Goal: Task Accomplishment & Management: Manage account settings

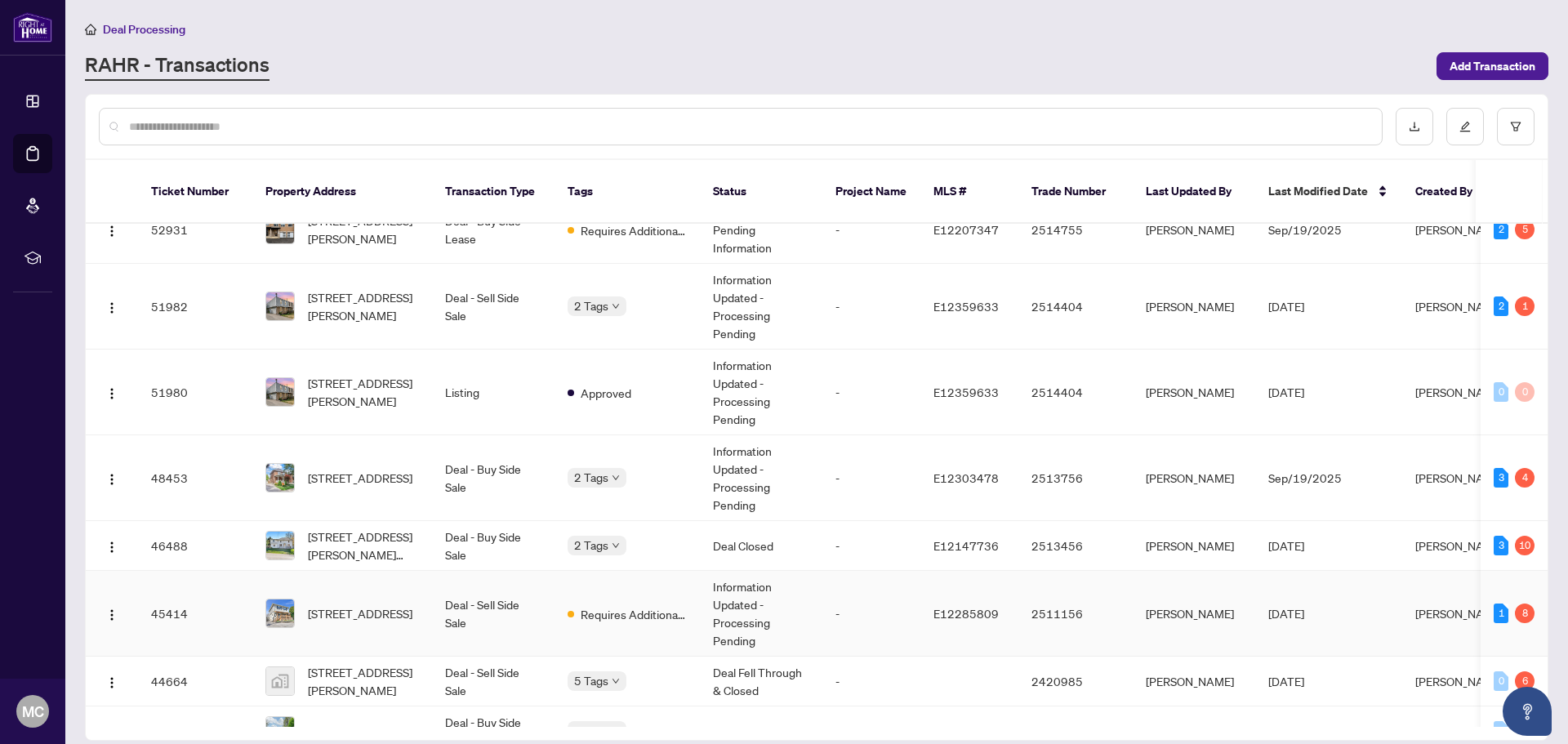
scroll to position [245, 0]
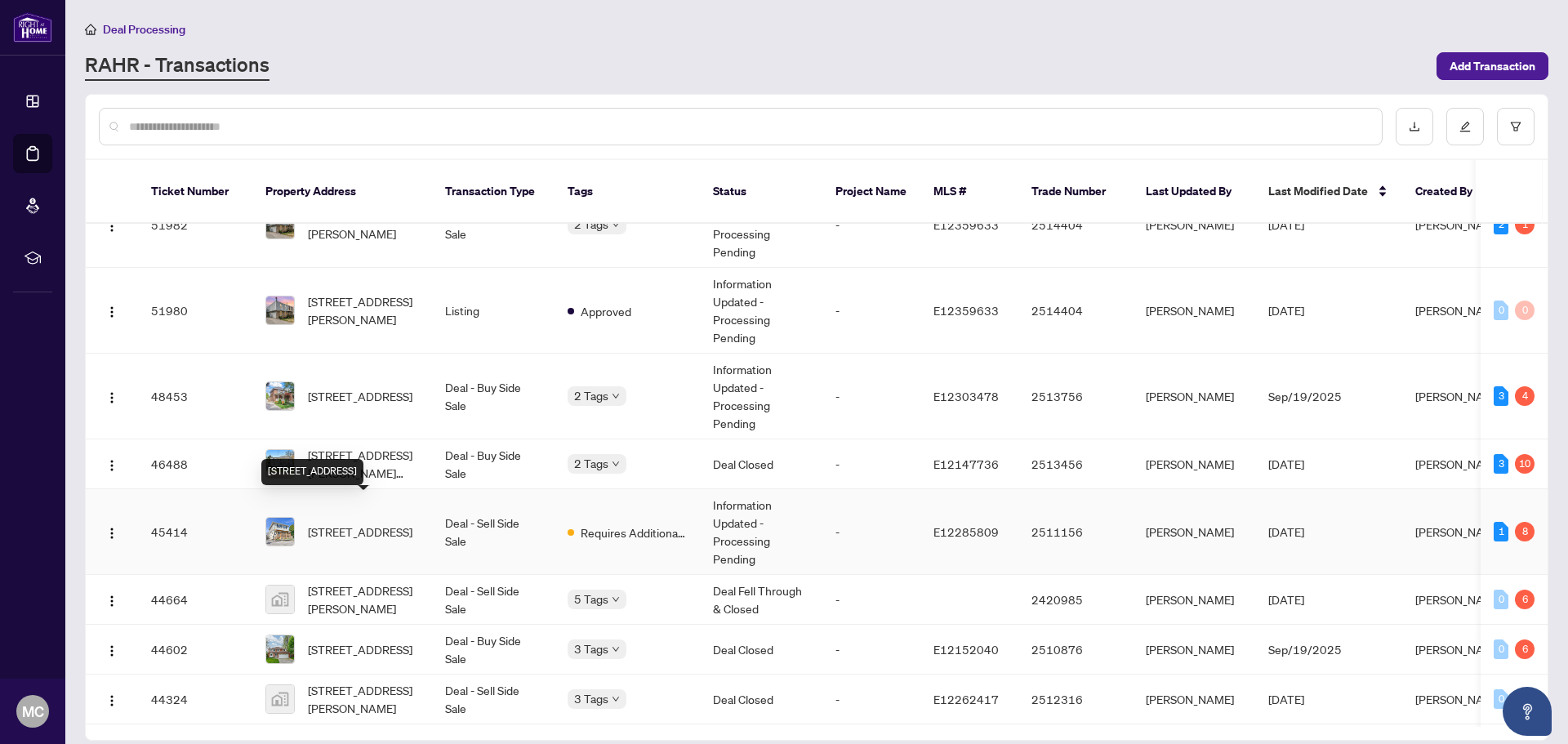
click at [405, 523] on span "[STREET_ADDRESS]" at bounding box center [360, 532] width 105 height 18
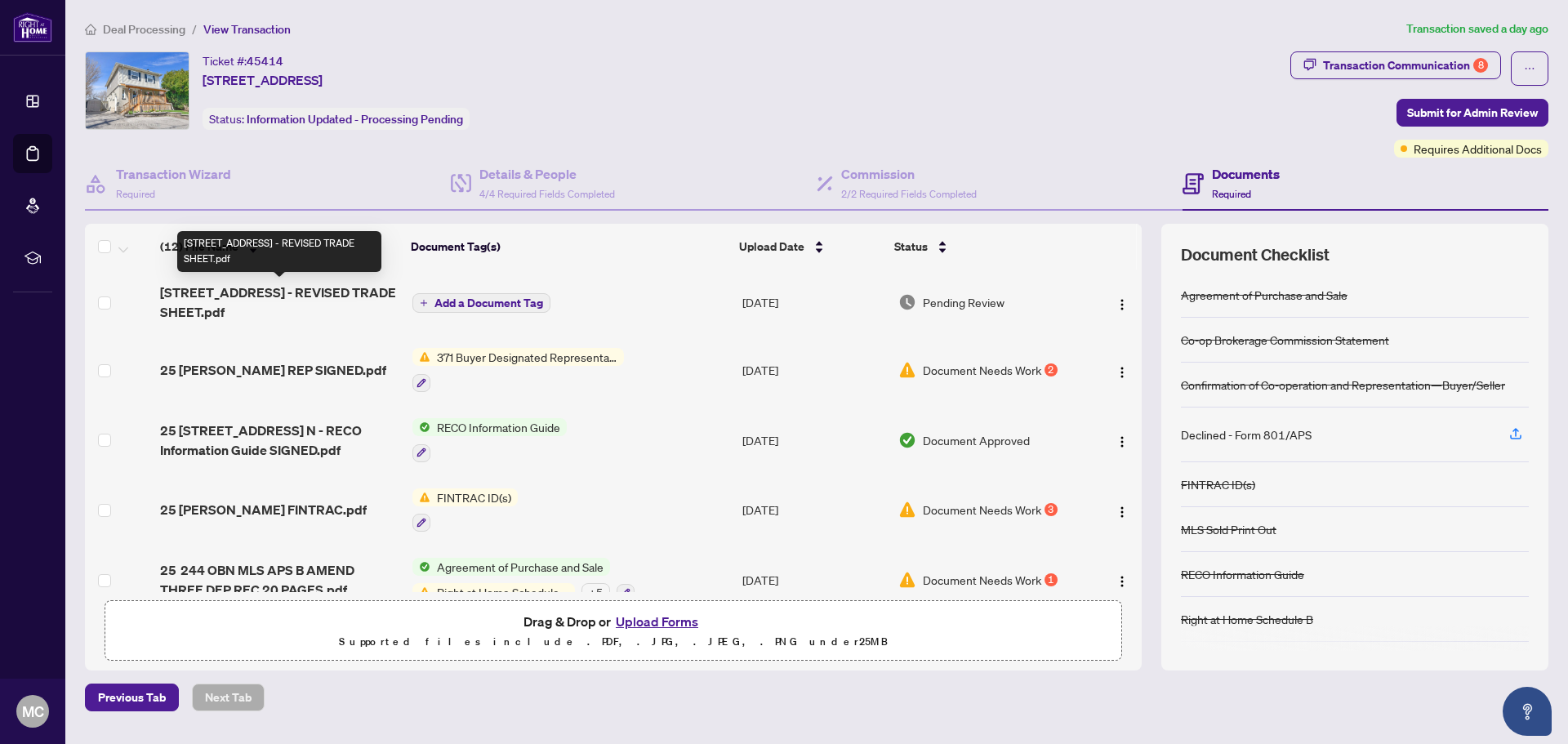
click at [299, 289] on span "[STREET_ADDRESS] - REVISED TRADE SHEET.pdf" at bounding box center [280, 301] width 239 height 39
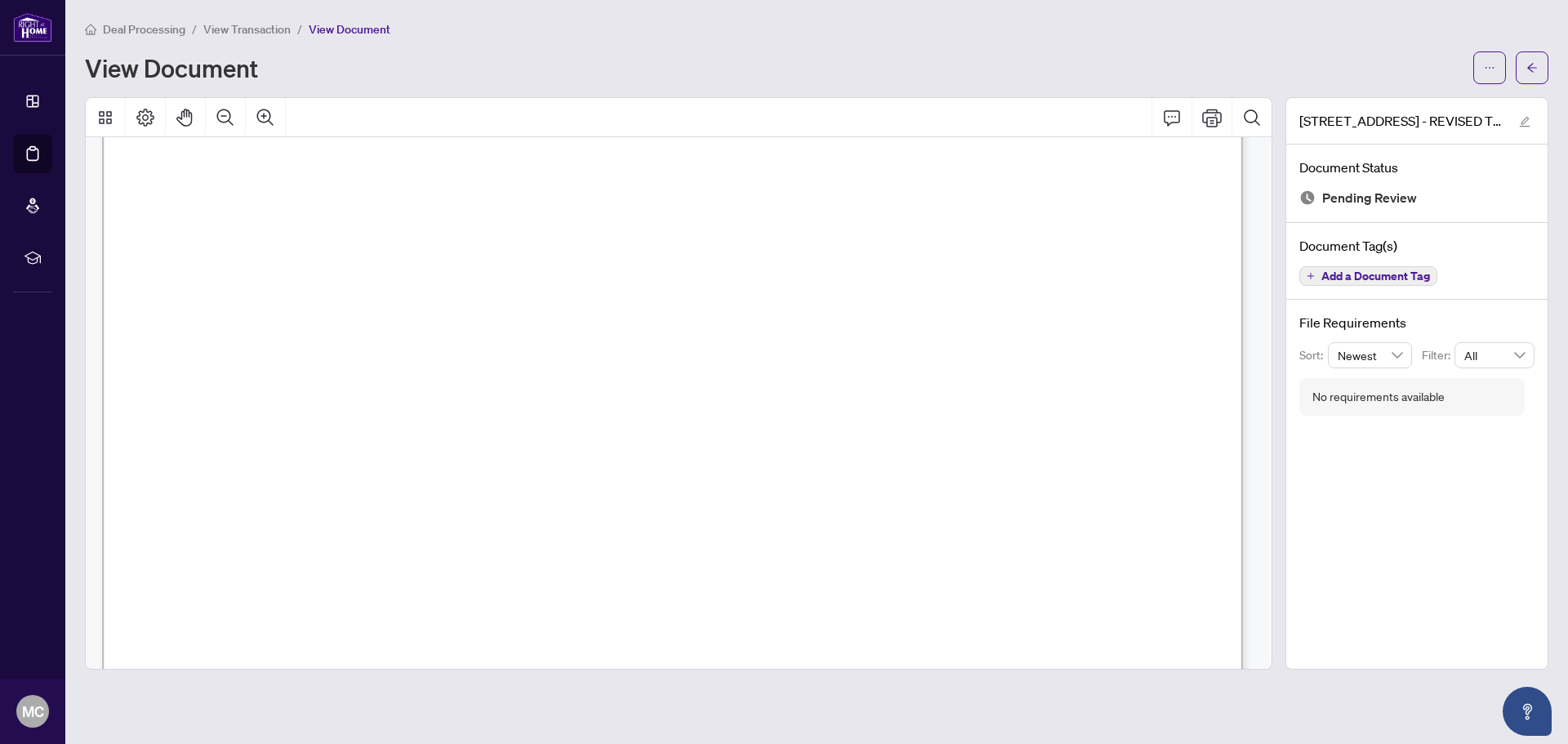
scroll to position [326, 0]
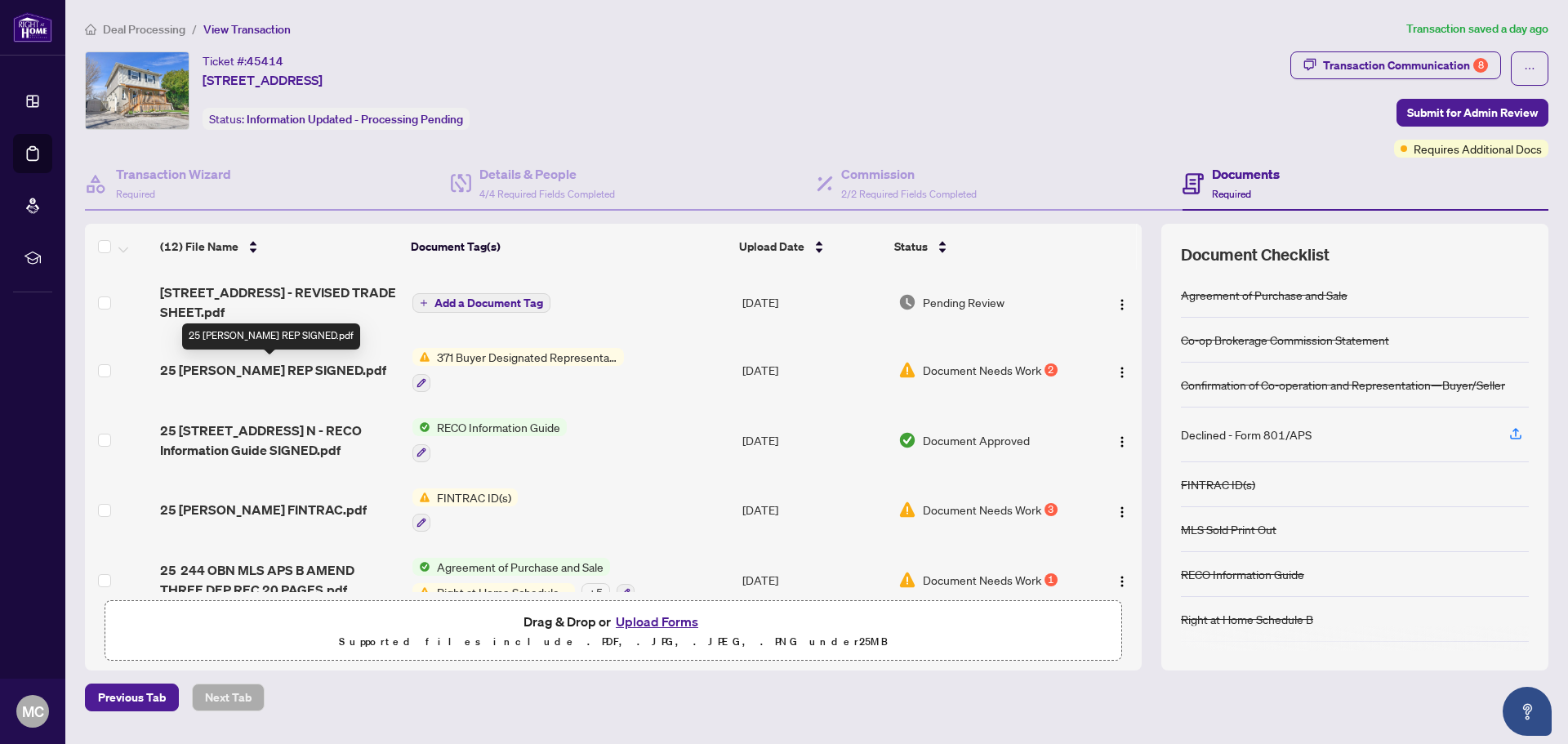
click at [311, 367] on span "25 MELISSA BUYER REP SIGNED.pdf" at bounding box center [273, 370] width 226 height 20
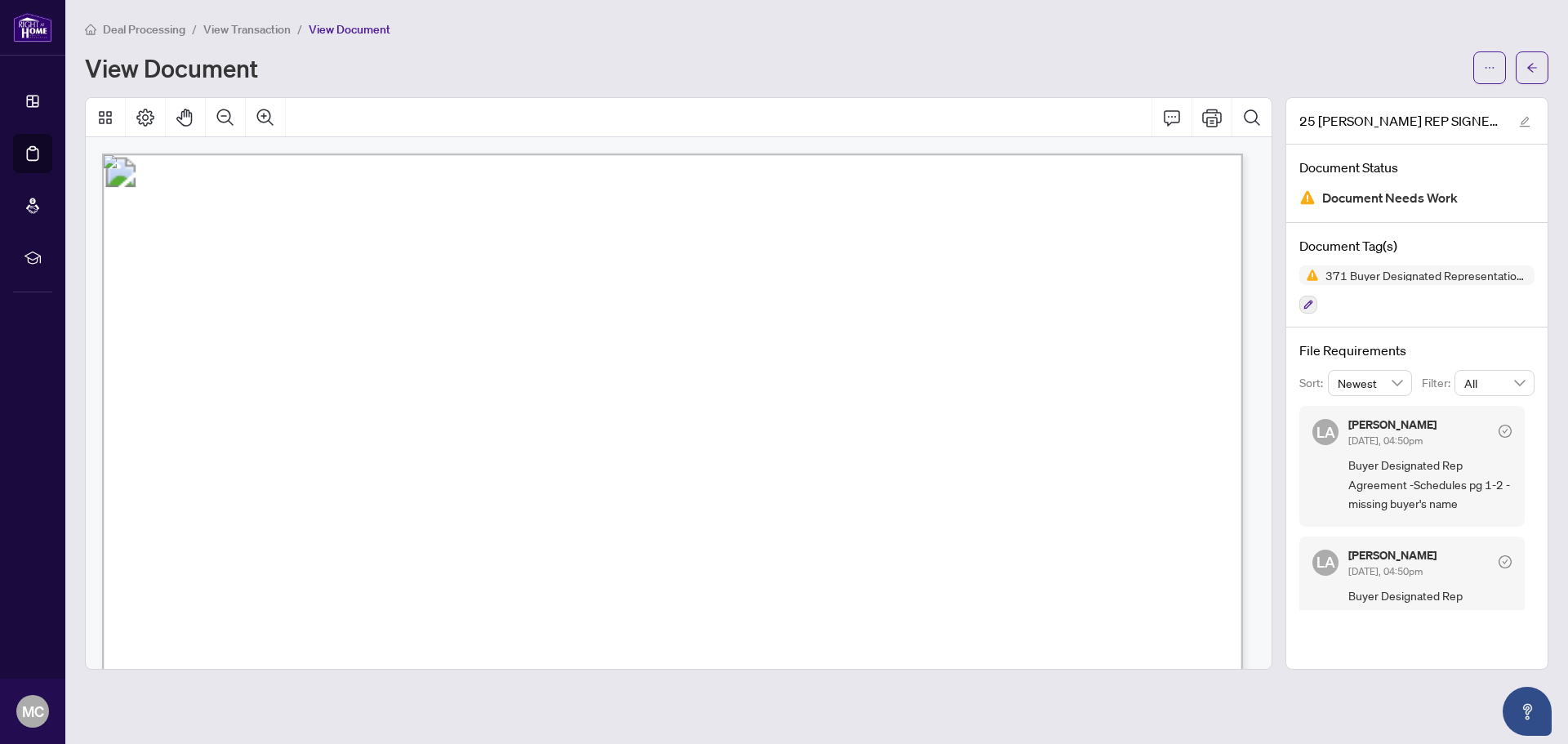
click at [473, 489] on span "Melissa Sonja Parkes" at bounding box center [408, 489] width 130 height 18
click at [1210, 122] on icon "Print" at bounding box center [1212, 117] width 20 height 18
click at [1216, 115] on icon "Print" at bounding box center [1212, 118] width 20 height 20
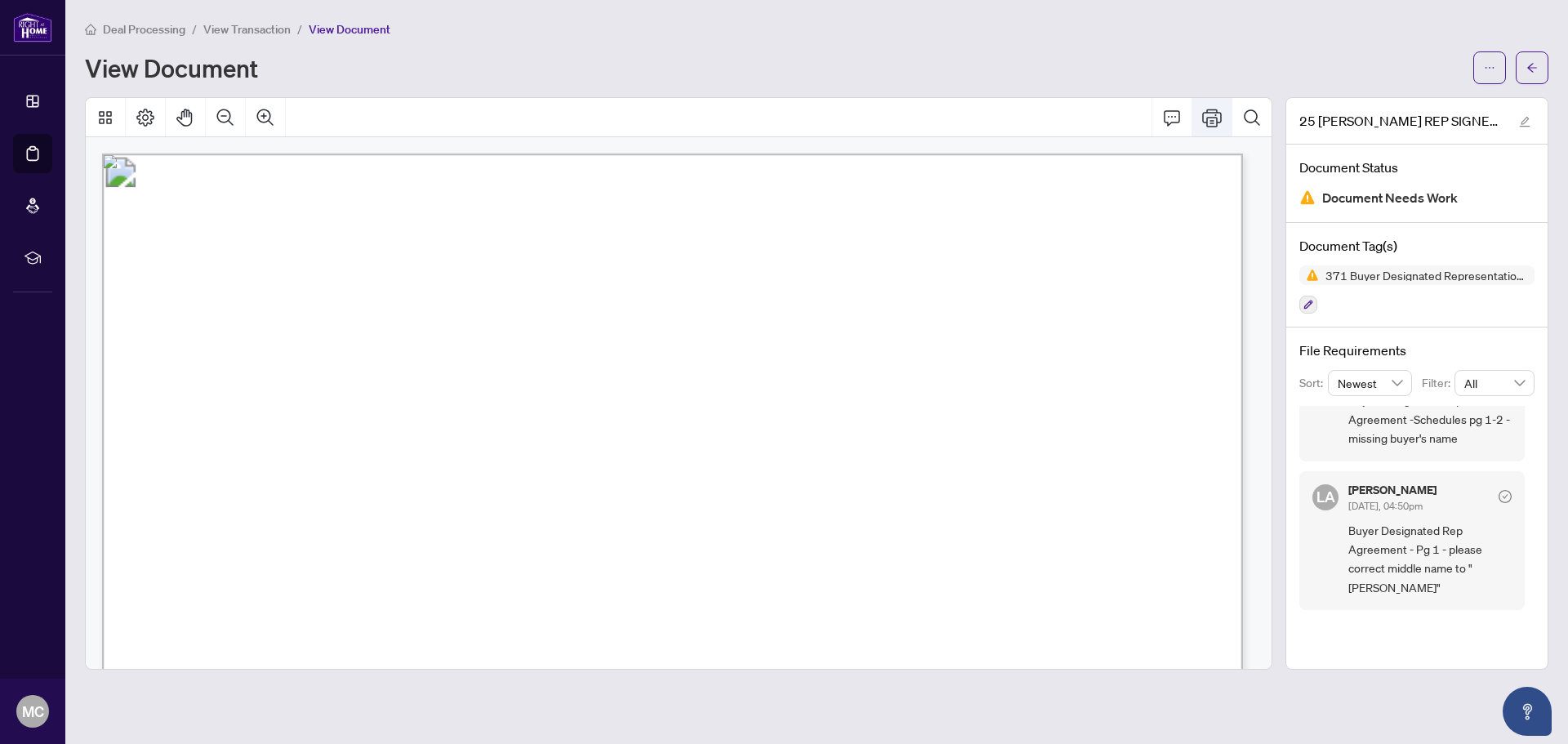
click at [1208, 115] on icon "Print" at bounding box center [1212, 118] width 20 height 20
click at [1527, 118] on icon "edit" at bounding box center [1525, 123] width 11 height 11
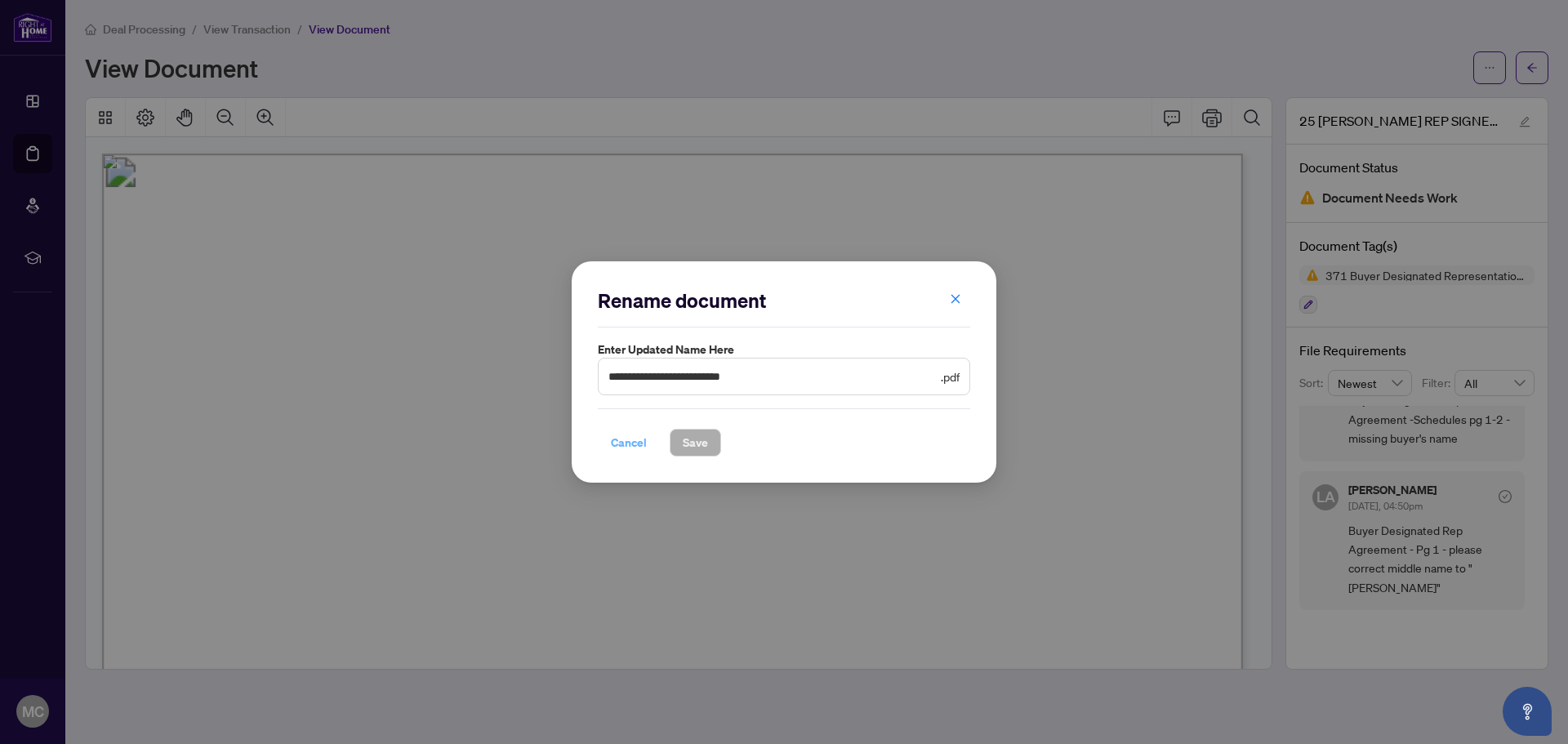
click at [638, 445] on span "Cancel" at bounding box center [628, 442] width 36 height 26
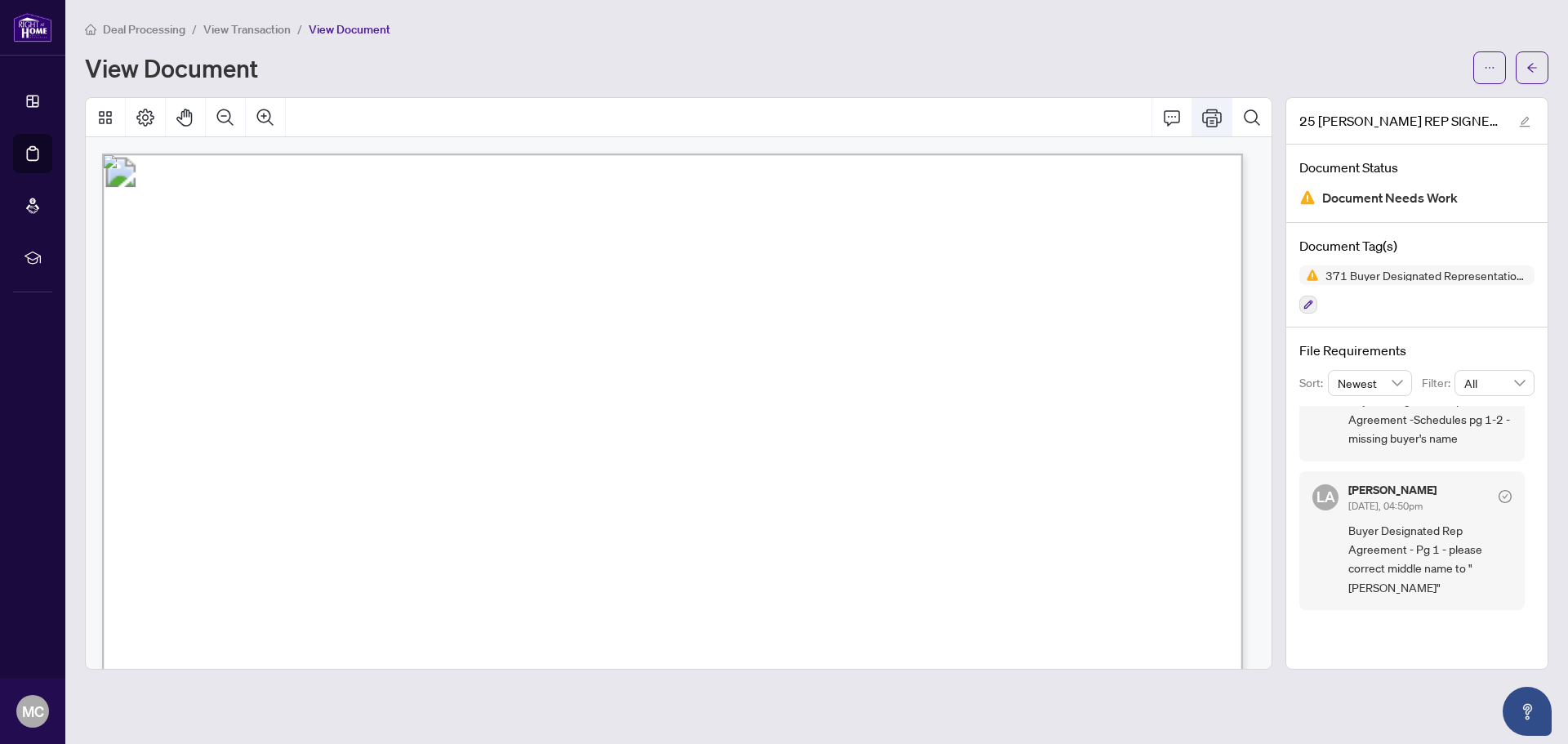
click at [1209, 115] on icon "Print" at bounding box center [1212, 118] width 20 height 20
drag, startPoint x: 1297, startPoint y: 386, endPoint x: 1228, endPoint y: 422, distance: 77.8
click at [1228, 422] on div "25 MELISSA BUYER REP SIGNED.pdf Document Status Document Needs Work Document Ta…" at bounding box center [816, 383] width 1476 height 573
drag, startPoint x: 1228, startPoint y: 423, endPoint x: 1155, endPoint y: 205, distance: 229.9
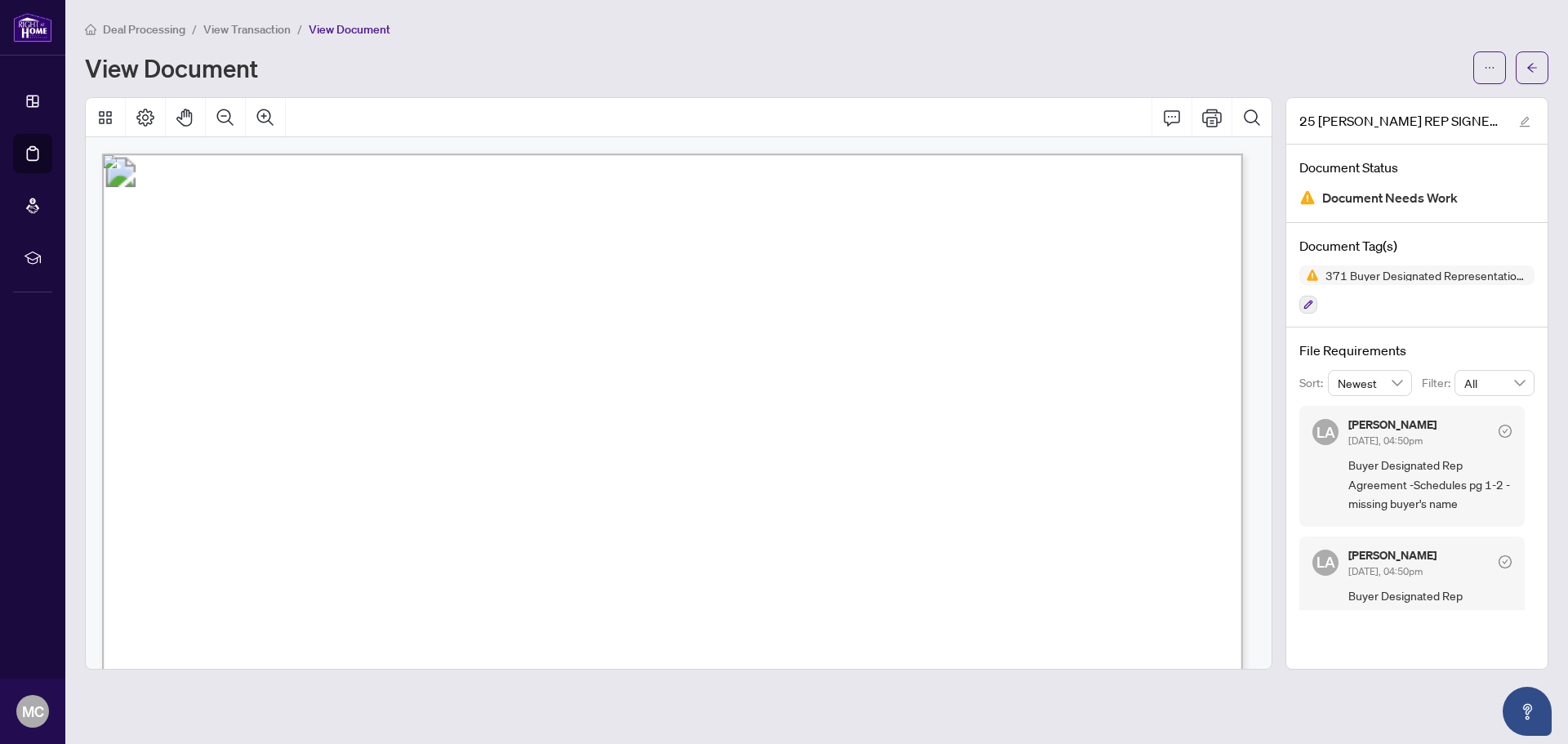
click at [1417, 455] on span "Buyer Designated Rep Agreement -Schedules pg 1-2 - missing buyer's name" at bounding box center [1429, 483] width 163 height 57
click at [1220, 120] on icon "Print" at bounding box center [1212, 118] width 20 height 20
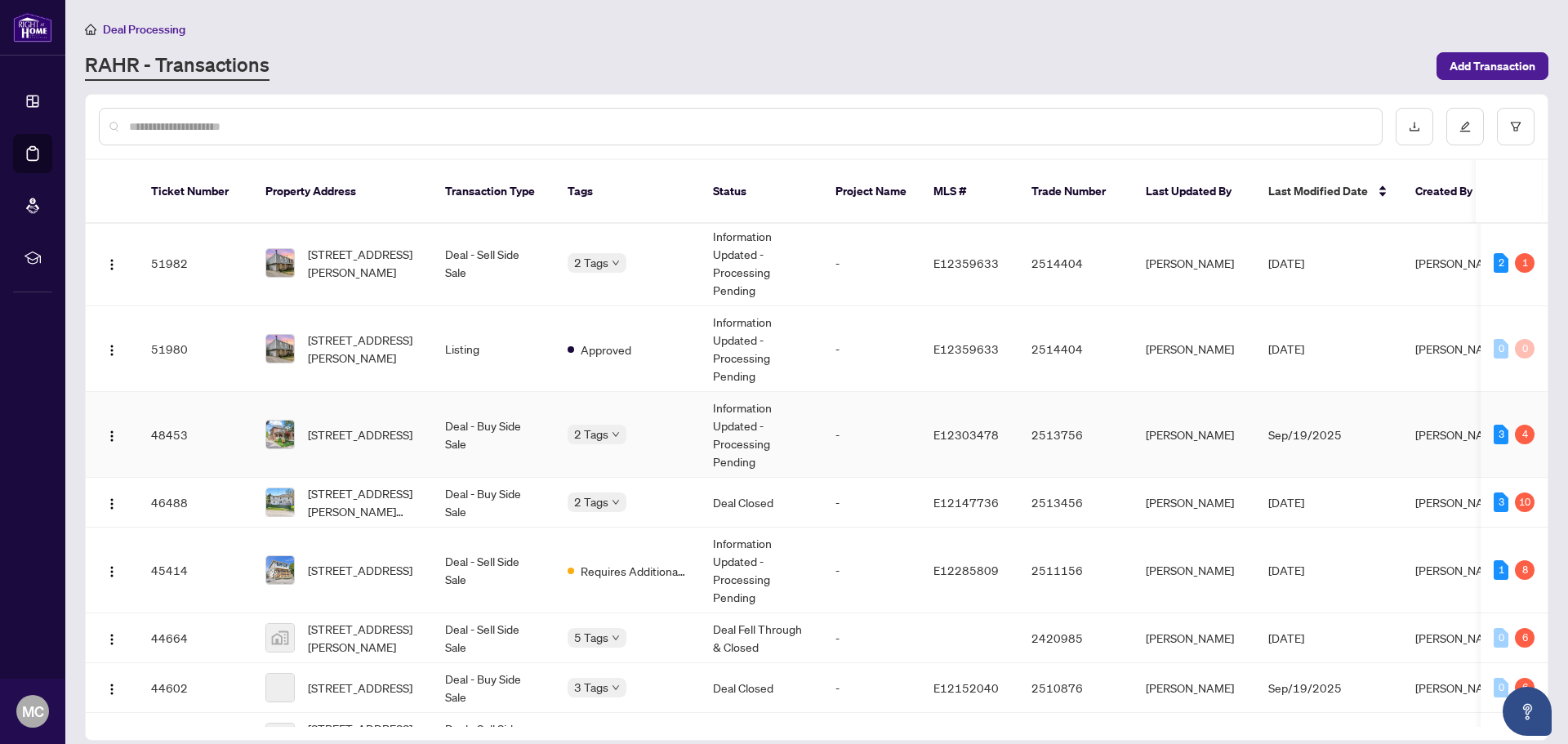
scroll to position [245, 0]
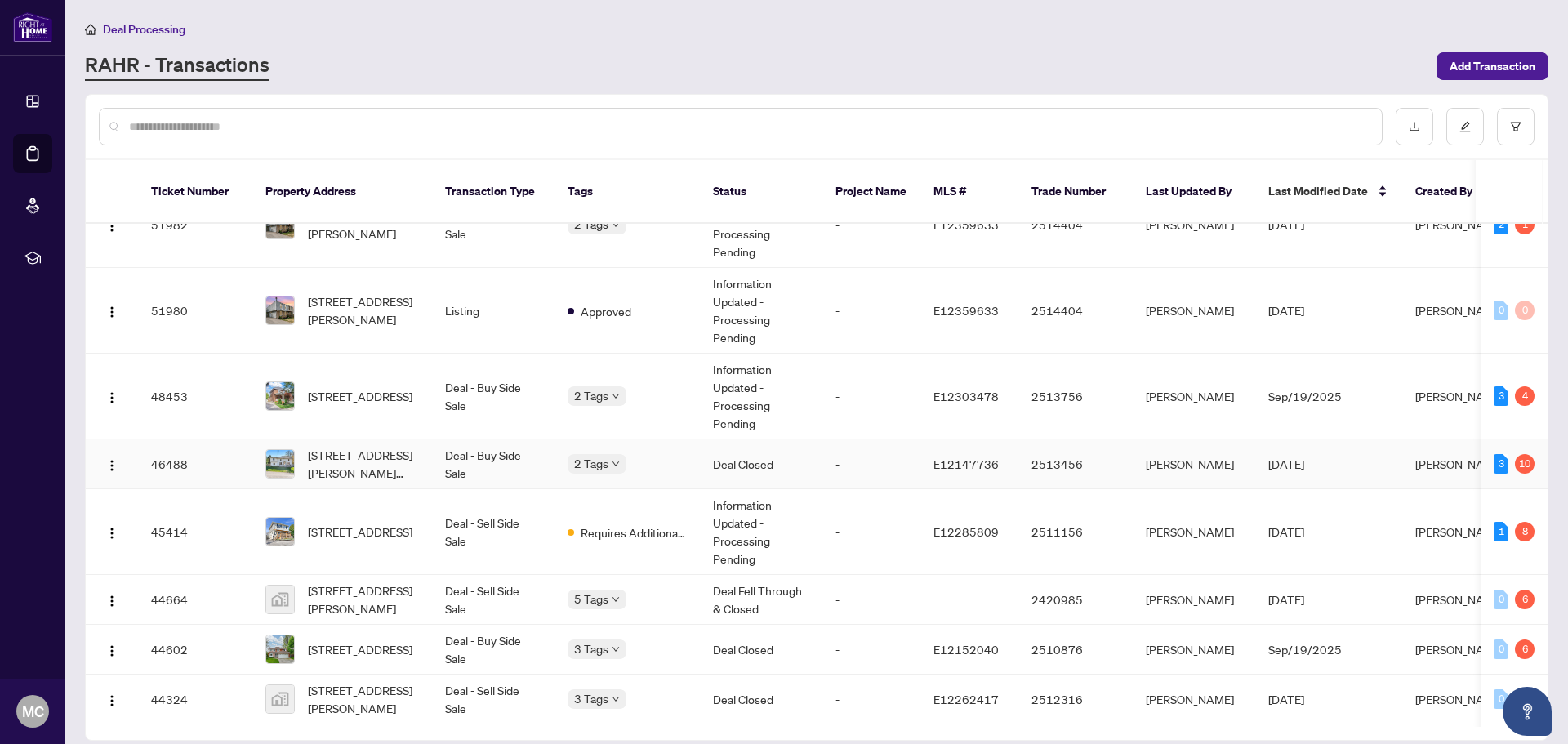
click at [420, 449] on td "14101 Marsh Hill Rd, Scugog, Ontario L9L 1Z3, Canada" at bounding box center [342, 464] width 179 height 50
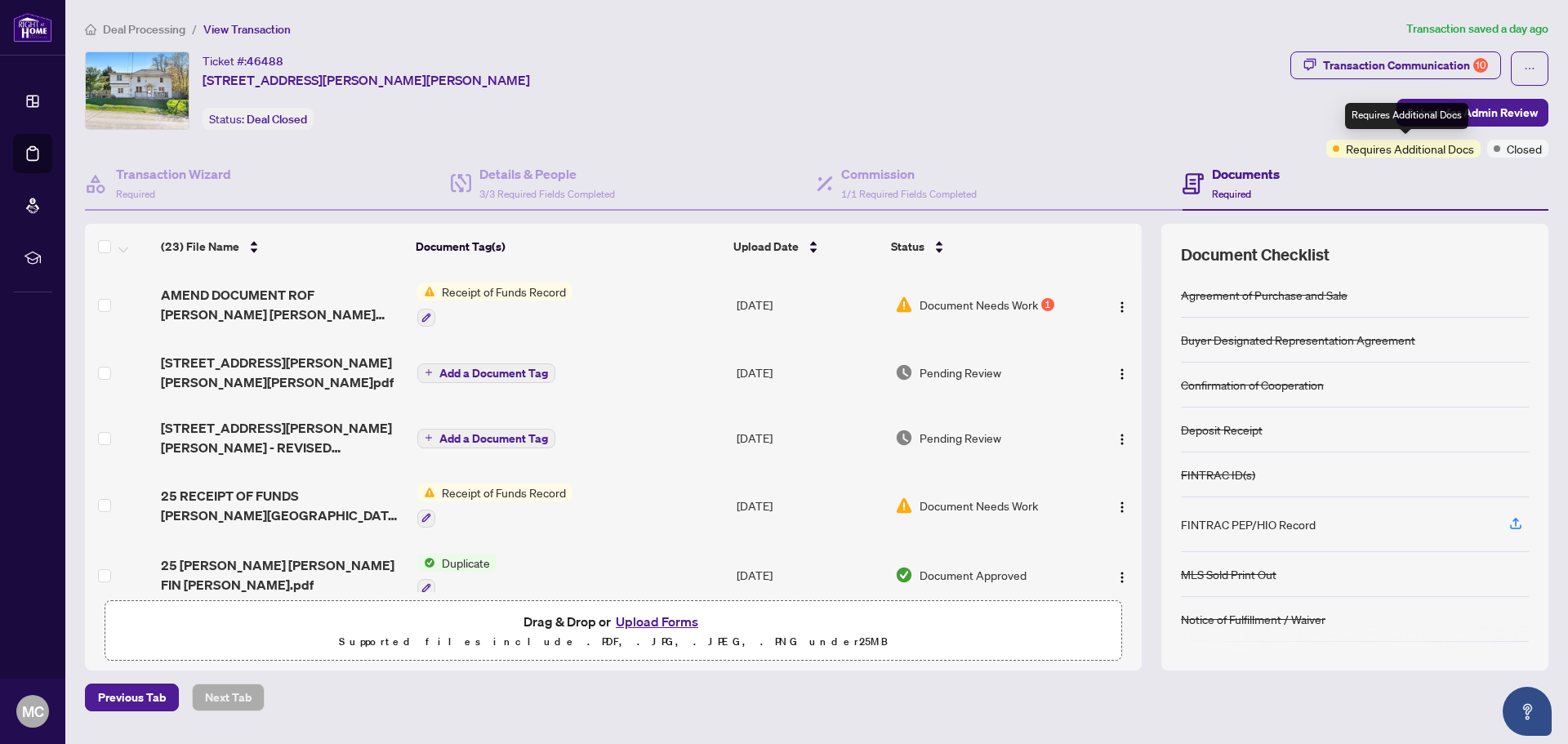
click at [1418, 152] on span "Requires Additional Docs" at bounding box center [1409, 149] width 128 height 18
click at [1446, 72] on div "Transaction Communication 10" at bounding box center [1405, 65] width 165 height 26
